Goal: Information Seeking & Learning: Learn about a topic

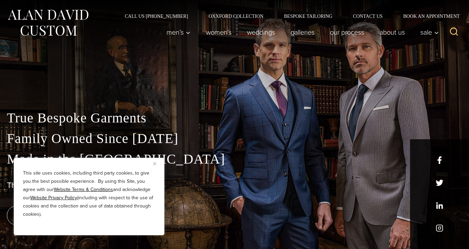
click at [155, 163] on img "Close" at bounding box center [154, 163] width 3 height 3
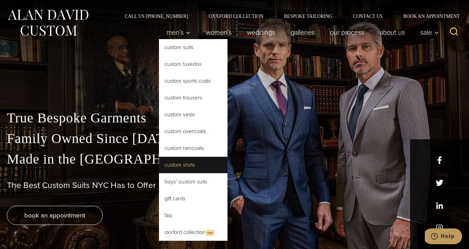
click at [181, 163] on link "Custom Shirts" at bounding box center [193, 165] width 69 height 16
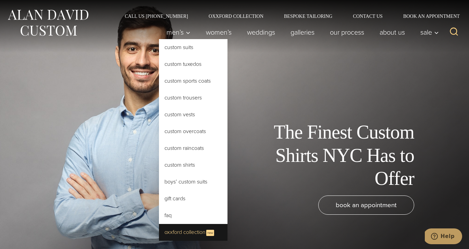
click at [181, 229] on link "Oxxford Collection New" at bounding box center [193, 232] width 69 height 17
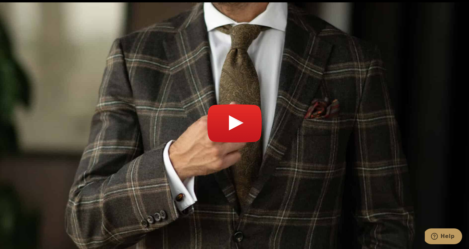
scroll to position [2476, 0]
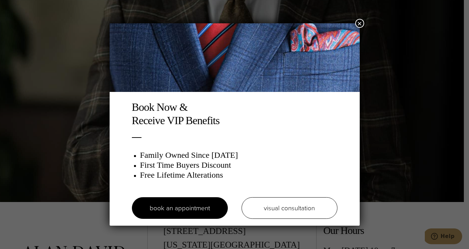
click at [359, 22] on button "×" at bounding box center [359, 23] width 9 height 9
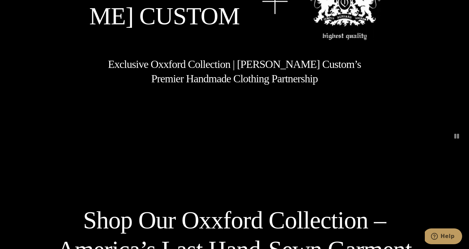
scroll to position [0, 0]
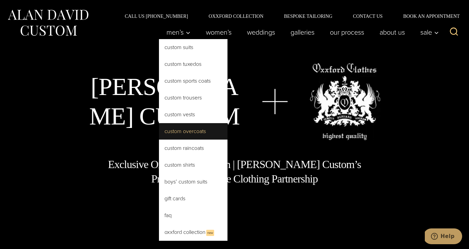
click at [186, 129] on link "Custom Overcoats" at bounding box center [193, 131] width 69 height 16
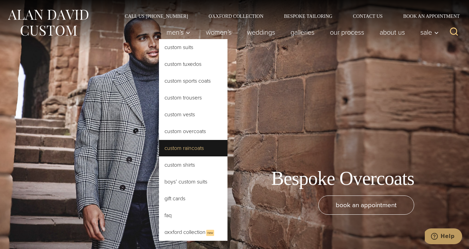
click at [184, 148] on link "Custom Raincoats" at bounding box center [193, 148] width 69 height 16
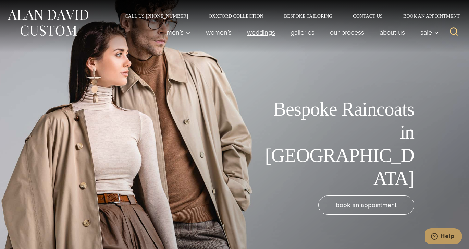
click at [268, 31] on link "weddings" at bounding box center [261, 32] width 44 height 14
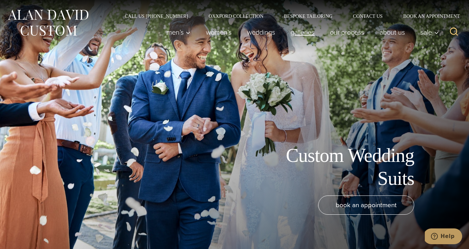
click at [304, 33] on link "Galleries" at bounding box center [302, 32] width 39 height 14
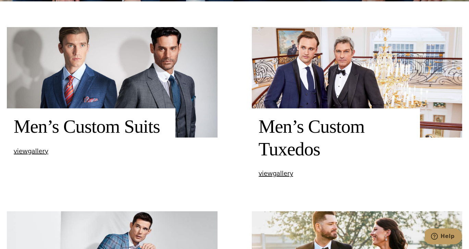
scroll to position [263, 0]
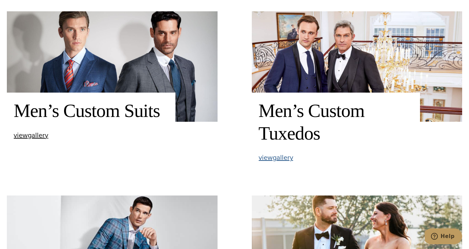
click at [279, 157] on span "view Men’s Custom Tuxedos gallery" at bounding box center [276, 157] width 35 height 10
